Goal: Check status: Check status

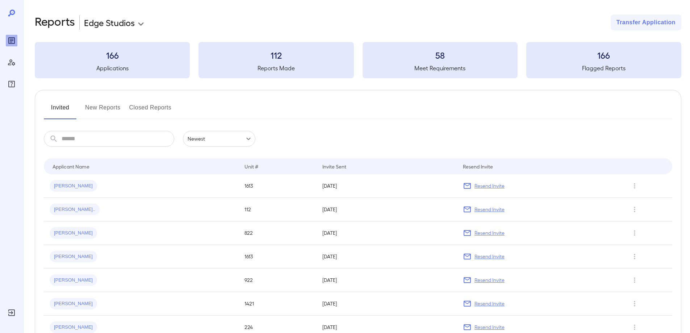
click at [110, 108] on button "New Reports" at bounding box center [102, 110] width 35 height 17
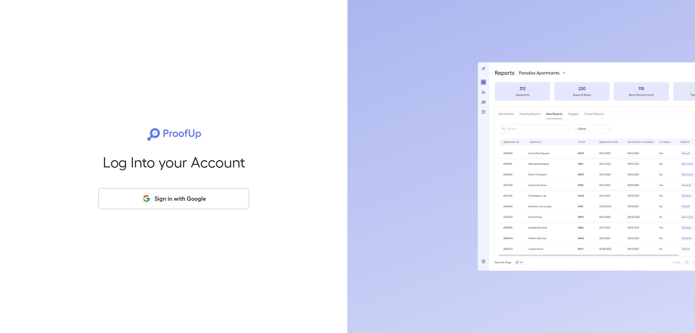
click at [161, 191] on button "Sign in with Google" at bounding box center [173, 198] width 151 height 21
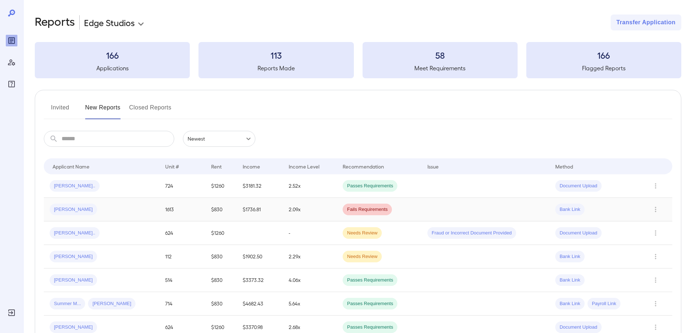
click at [309, 215] on td "2.09x" at bounding box center [310, 210] width 54 height 24
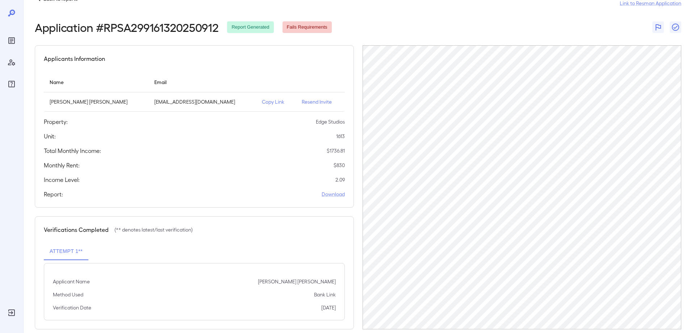
scroll to position [31, 0]
